Goal: Communication & Community: Answer question/provide support

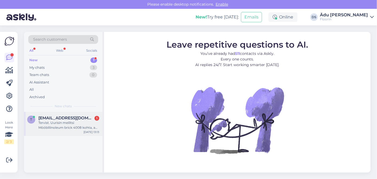
click at [73, 129] on div "Tervist. Uurisin meilitsi Mööblilinoleum brick 4008 kohta, aga seda saan ainult…" at bounding box center [68, 125] width 61 height 10
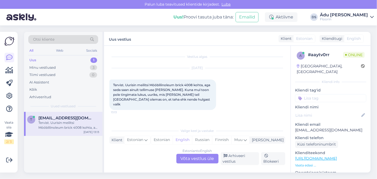
click at [189, 159] on div "Estonian to English Võta vestlus üle" at bounding box center [197, 159] width 42 height 10
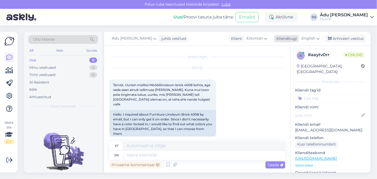
click at [311, 39] on span "English" at bounding box center [309, 39] width 14 height 6
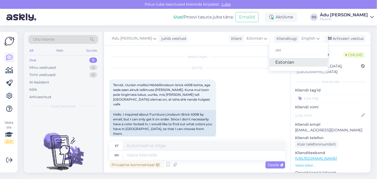
type input "est"
click at [295, 61] on link "Estonian" at bounding box center [298, 62] width 59 height 9
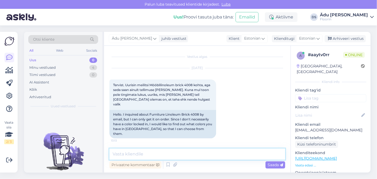
click at [175, 156] on textarea at bounding box center [197, 153] width 176 height 11
type textarea "Tere"
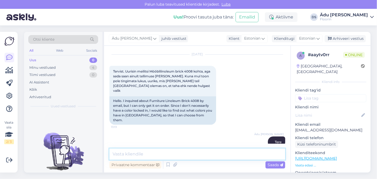
paste textarea "[URL][DOMAIN_NAME]"
type textarea "[URL][DOMAIN_NAME]"
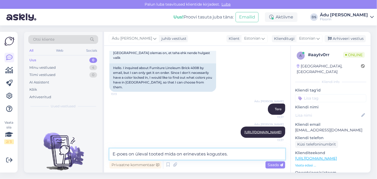
type textarea "E-poes on üleval tooted mida on erinevates kogustes."
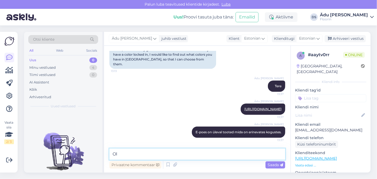
type textarea "O"
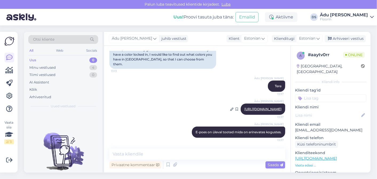
click at [245, 107] on link "[URL][DOMAIN_NAME]" at bounding box center [263, 109] width 37 height 4
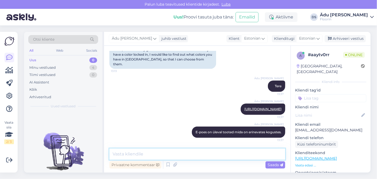
click at [163, 152] on textarea at bounding box center [197, 153] width 176 height 11
type textarea "Oleneb, mis kogust Teil [PERSON_NAME] on."
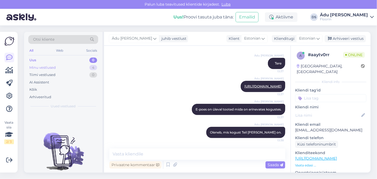
click at [65, 65] on div "Minu vestlused 4" at bounding box center [63, 67] width 70 height 7
